Goal: Task Accomplishment & Management: Use online tool/utility

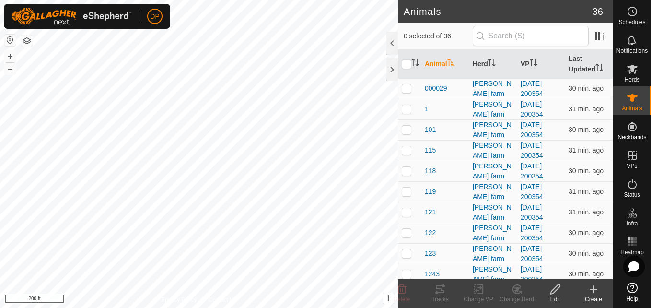
scroll to position [96, 0]
click at [633, 66] on icon at bounding box center [632, 69] width 11 height 9
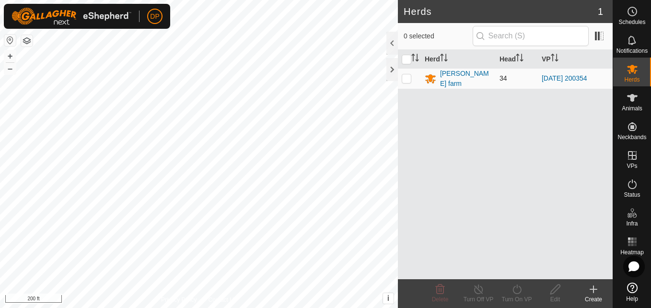
click at [408, 79] on p-checkbox at bounding box center [407, 78] width 10 height 8
checkbox input "true"
click at [516, 285] on icon at bounding box center [517, 289] width 12 height 12
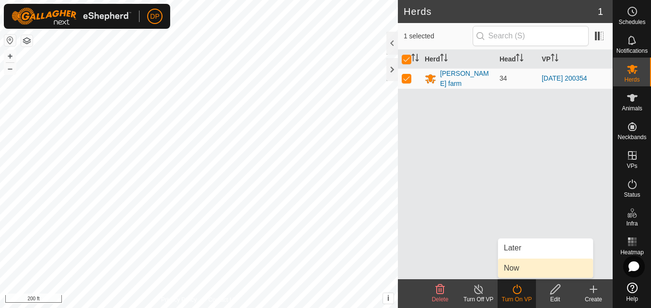
click at [526, 268] on link "Now" at bounding box center [545, 267] width 95 height 19
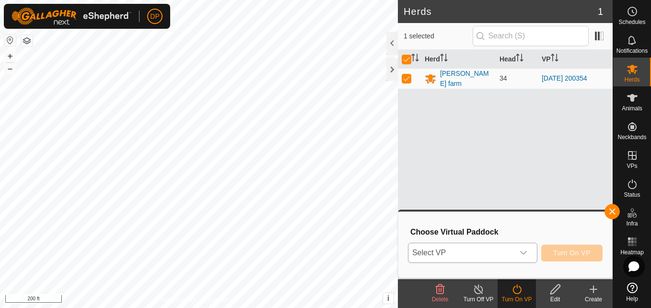
click at [524, 256] on icon "dropdown trigger" at bounding box center [524, 253] width 8 height 8
click at [523, 249] on icon "dropdown trigger" at bounding box center [524, 253] width 8 height 8
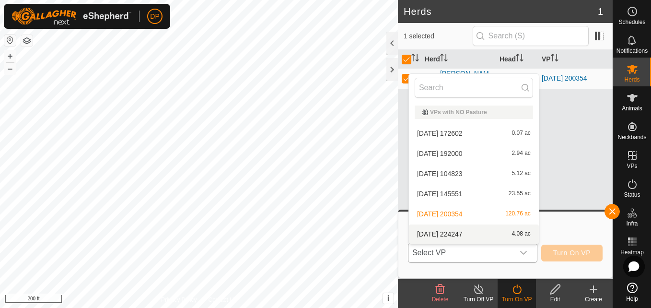
click at [517, 231] on li "2025-08-15 224247 4.08 ac" at bounding box center [474, 233] width 130 height 19
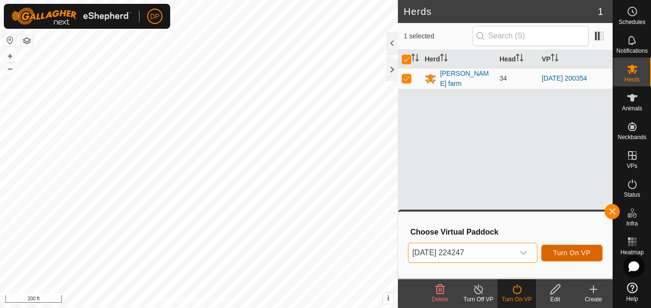
click at [576, 253] on span "Turn On VP" at bounding box center [571, 253] width 37 height 8
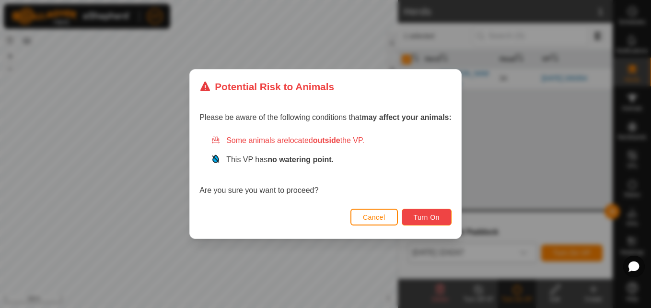
click at [428, 213] on span "Turn On" at bounding box center [427, 217] width 26 height 8
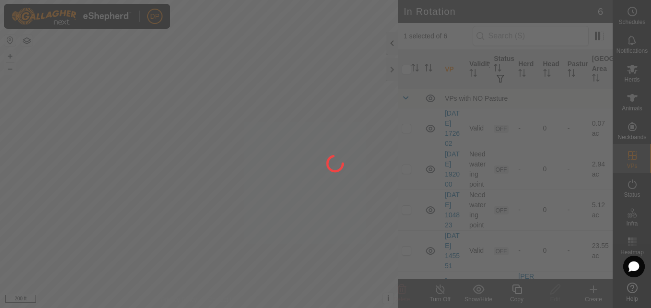
click at [391, 70] on div at bounding box center [325, 154] width 651 height 308
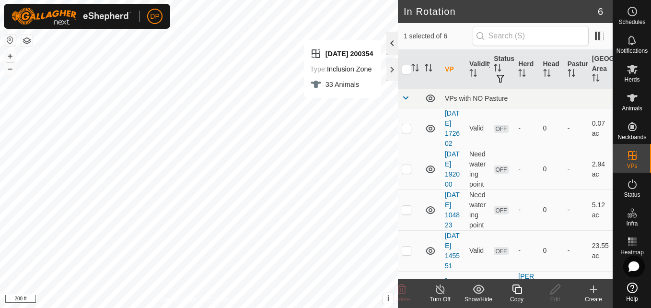
checkbox input "false"
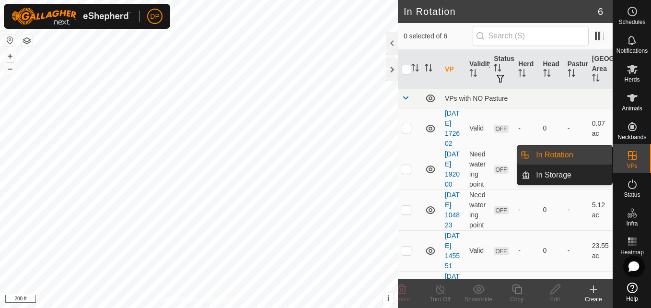
click at [629, 159] on icon at bounding box center [633, 156] width 12 height 12
click at [593, 157] on link "In Rotation" at bounding box center [571, 154] width 82 height 19
click at [582, 174] on link "In Storage" at bounding box center [571, 174] width 82 height 19
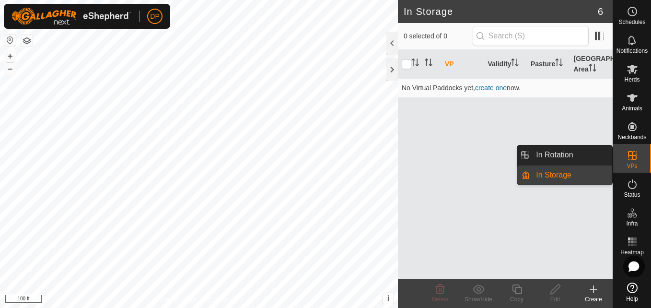
click at [582, 176] on link "In Storage" at bounding box center [571, 174] width 82 height 19
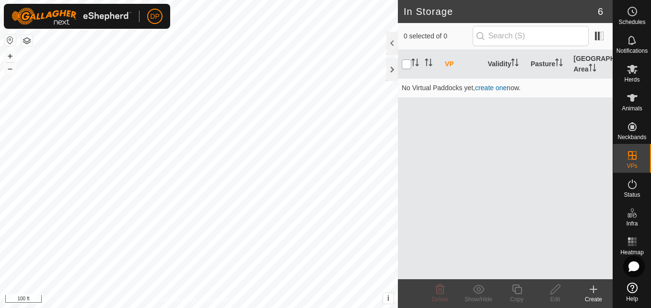
click at [406, 62] on input "checkbox" at bounding box center [407, 64] width 10 height 10
checkbox input "false"
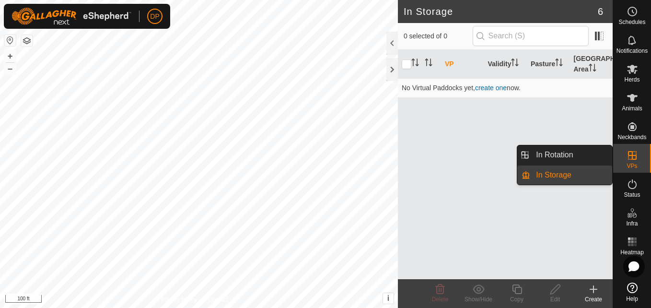
drag, startPoint x: 616, startPoint y: 156, endPoint x: 635, endPoint y: 157, distance: 19.2
click at [635, 157] on icon at bounding box center [633, 156] width 12 height 12
click at [594, 154] on link "In Rotation" at bounding box center [571, 154] width 82 height 19
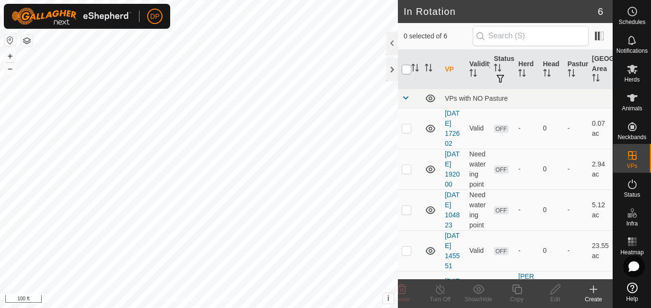
click at [408, 70] on input "checkbox" at bounding box center [407, 70] width 10 height 10
checkbox input "true"
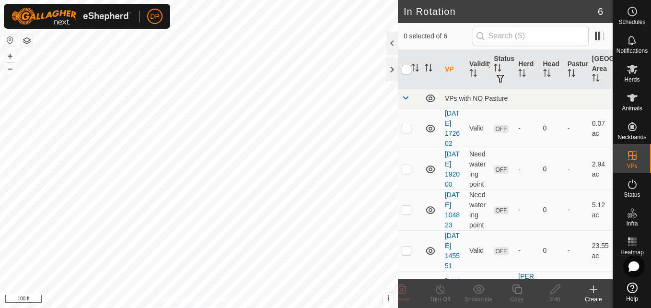
checkbox input "true"
click at [408, 70] on input "checkbox" at bounding box center [407, 70] width 10 height 10
checkbox input "false"
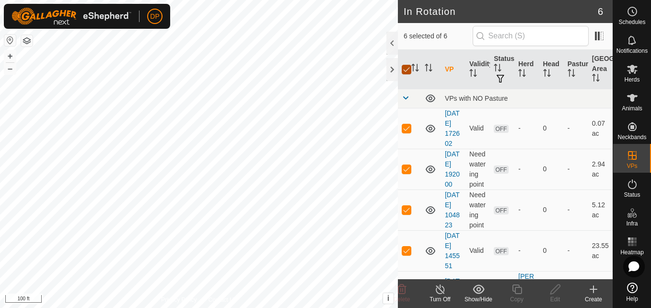
checkbox input "false"
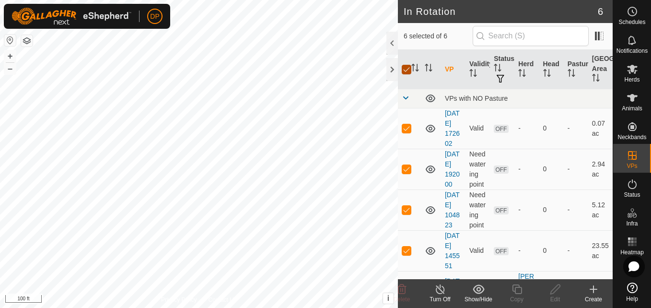
checkbox input "false"
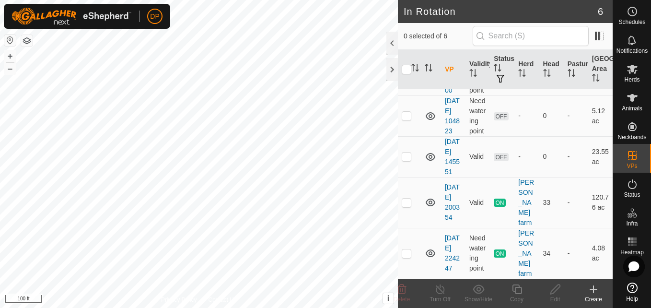
scroll to position [134, 0]
click at [407, 202] on p-checkbox at bounding box center [407, 202] width 10 height 8
checkbox input "false"
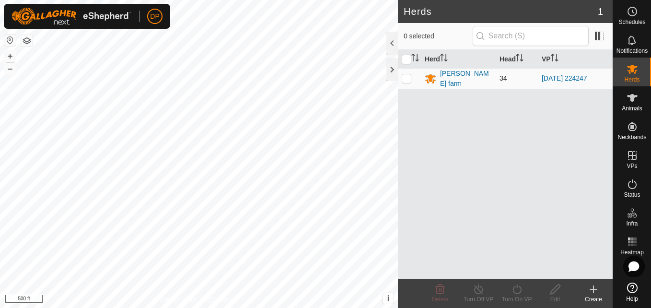
click at [405, 79] on p-checkbox at bounding box center [407, 78] width 10 height 8
checkbox input "true"
click at [514, 288] on icon at bounding box center [516, 289] width 9 height 10
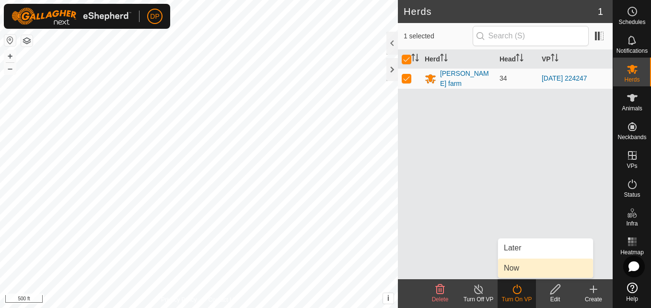
click at [523, 269] on link "Now" at bounding box center [545, 267] width 95 height 19
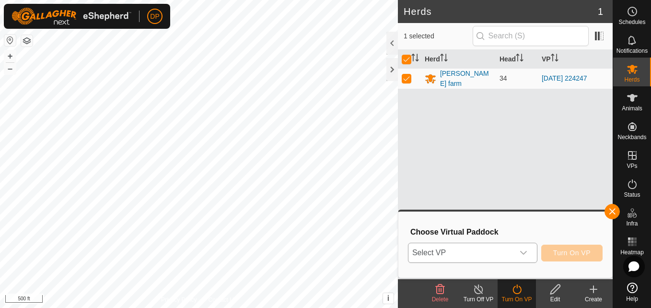
click at [527, 253] on icon "dropdown trigger" at bounding box center [524, 253] width 8 height 8
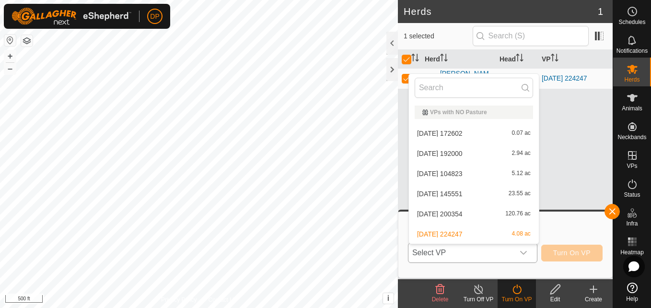
click at [484, 173] on li "2025-08-07 104823 5.12 ac" at bounding box center [474, 173] width 130 height 19
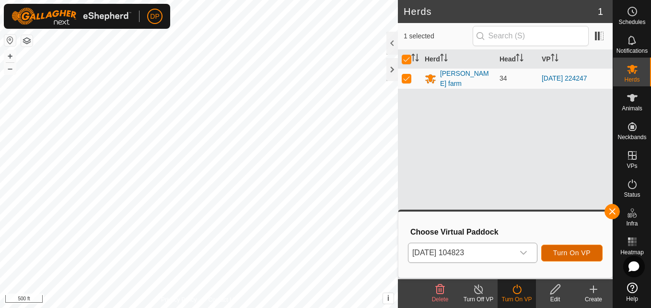
click at [565, 252] on span "Turn On VP" at bounding box center [571, 253] width 37 height 8
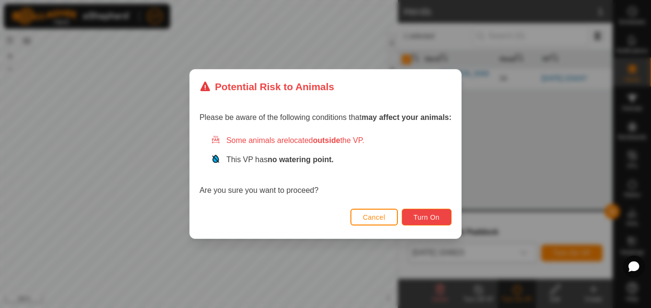
click at [424, 219] on span "Turn On" at bounding box center [427, 217] width 26 height 8
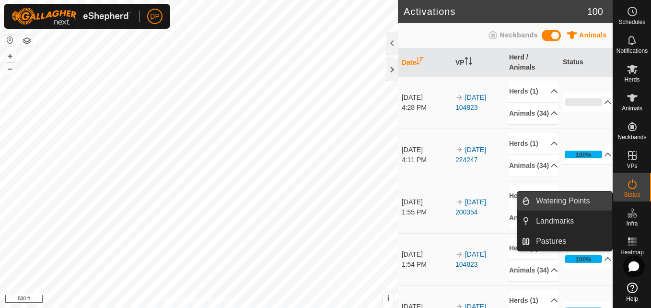
click at [589, 199] on link "Watering Points" at bounding box center [571, 200] width 82 height 19
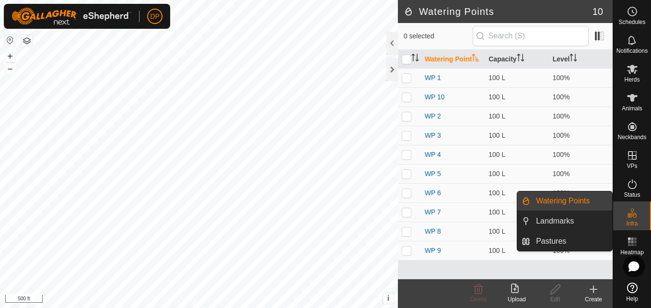
click at [582, 199] on link "Watering Points" at bounding box center [571, 200] width 82 height 19
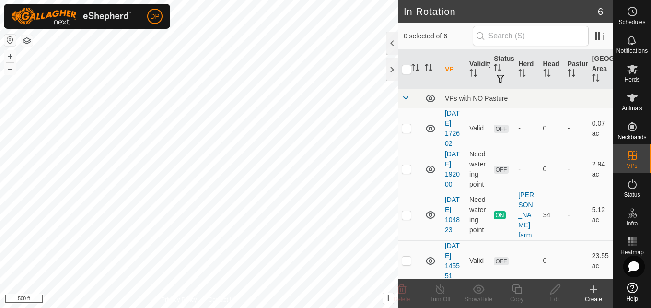
checkbox input "true"
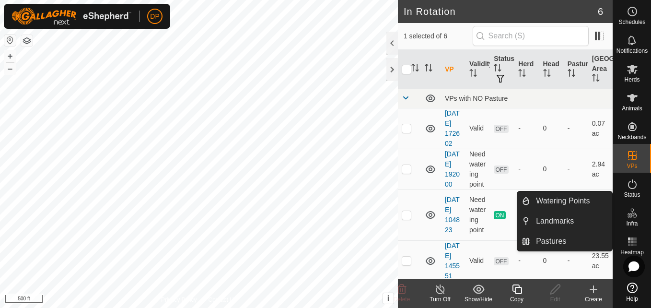
click at [630, 217] on icon at bounding box center [633, 213] width 12 height 12
click at [588, 203] on link "Watering Points" at bounding box center [571, 200] width 82 height 19
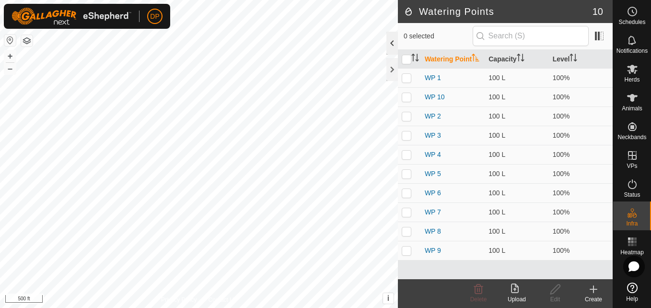
click at [390, 41] on div at bounding box center [392, 43] width 12 height 23
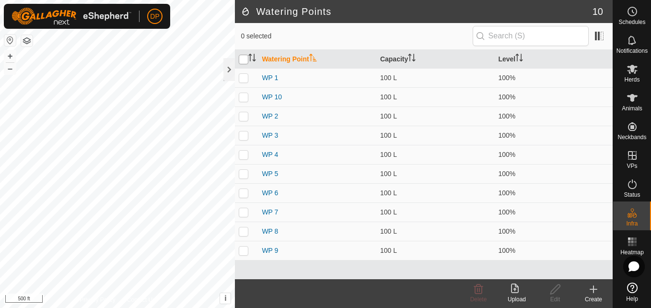
click at [243, 58] on input "checkbox" at bounding box center [244, 60] width 10 height 10
checkbox input "true"
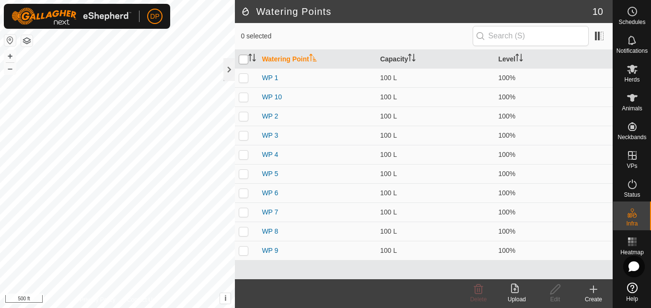
checkbox input "true"
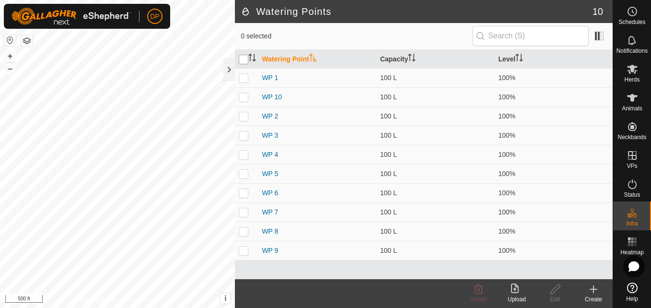
checkbox input "true"
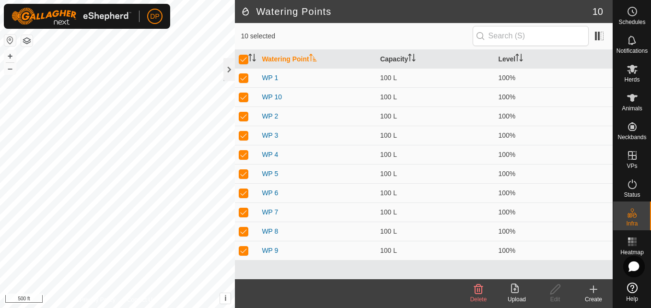
click at [591, 292] on icon at bounding box center [594, 289] width 12 height 12
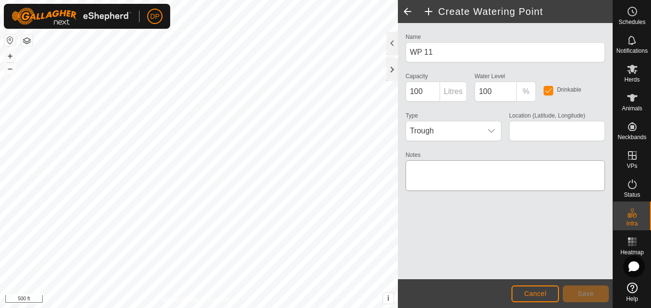
type input "37.535672, -87.466643"
click at [583, 294] on span "Save" at bounding box center [586, 294] width 16 height 8
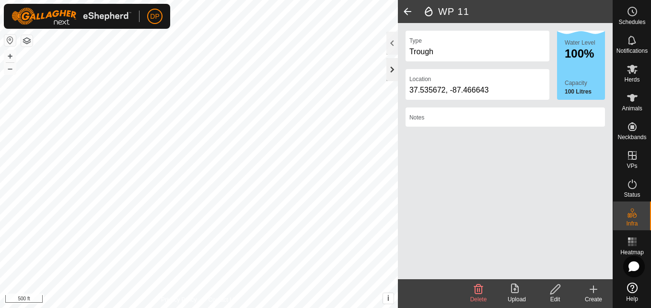
click at [394, 67] on div at bounding box center [392, 69] width 12 height 23
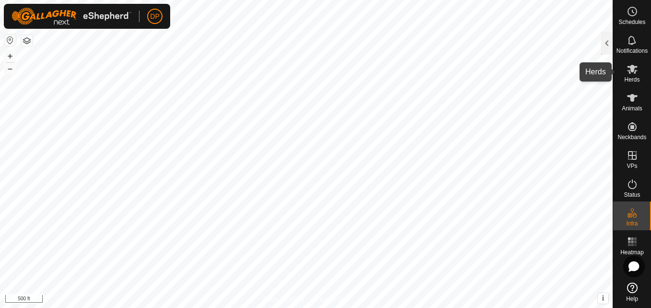
click at [629, 66] on icon at bounding box center [633, 69] width 12 height 12
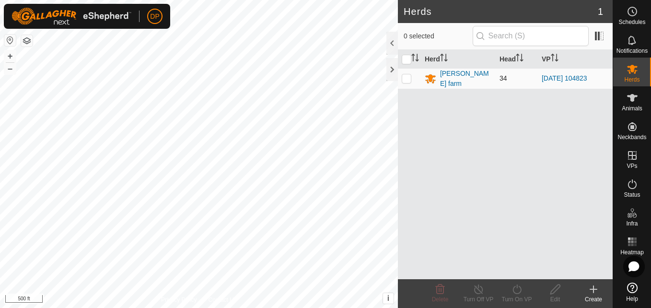
click at [407, 78] on p-checkbox at bounding box center [407, 78] width 10 height 8
checkbox input "true"
click at [514, 290] on icon at bounding box center [517, 289] width 12 height 12
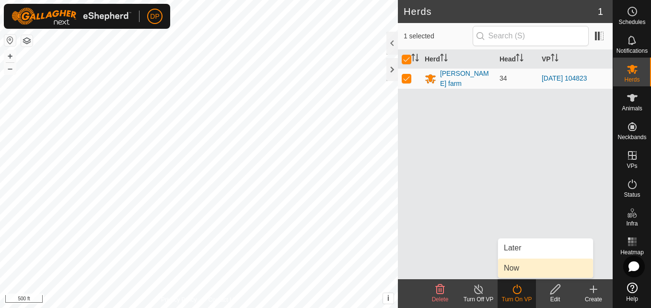
click at [517, 268] on link "Now" at bounding box center [545, 267] width 95 height 19
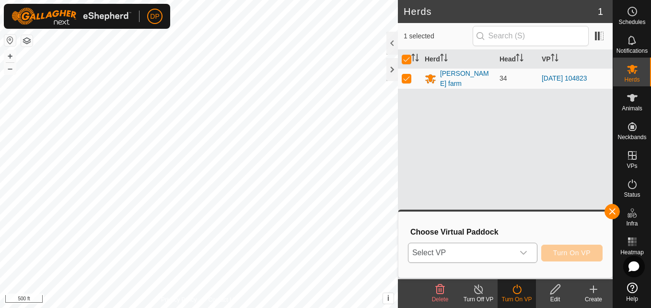
click at [524, 252] on icon "dropdown trigger" at bounding box center [524, 253] width 8 height 8
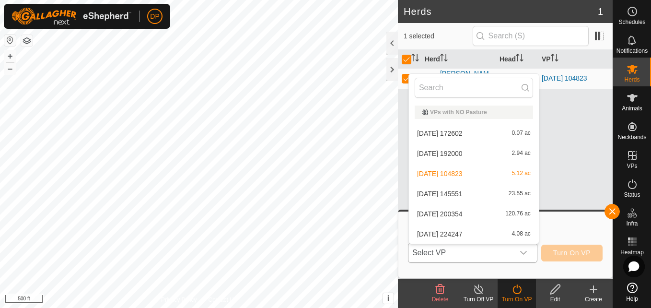
click at [518, 231] on li "2025-08-15 224247 4.08 ac" at bounding box center [474, 233] width 130 height 19
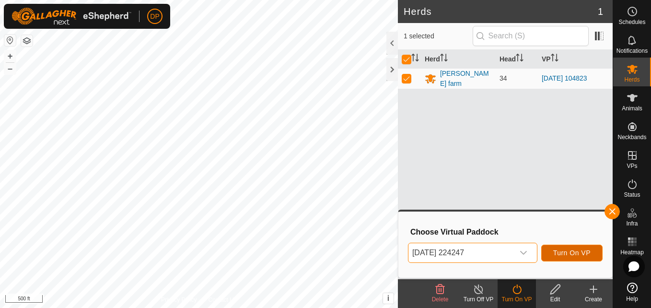
click at [559, 254] on span "Turn On VP" at bounding box center [571, 253] width 37 height 8
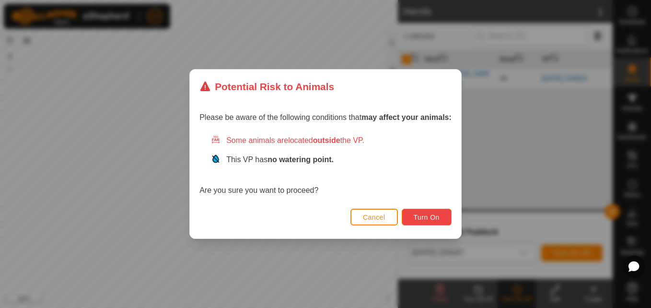
click at [421, 216] on span "Turn On" at bounding box center [427, 217] width 26 height 8
